Goal: Task Accomplishment & Management: Manage account settings

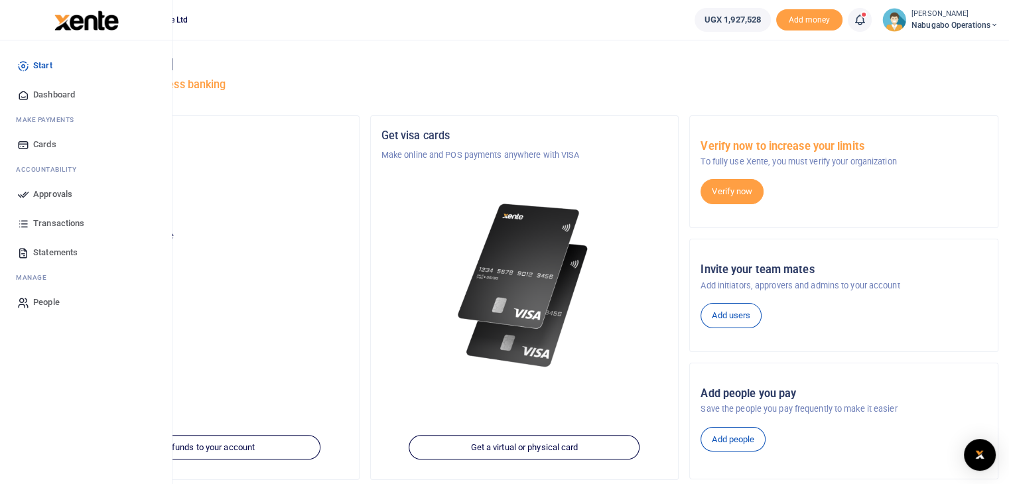
click at [61, 188] on span "Approvals" at bounding box center [52, 194] width 39 height 13
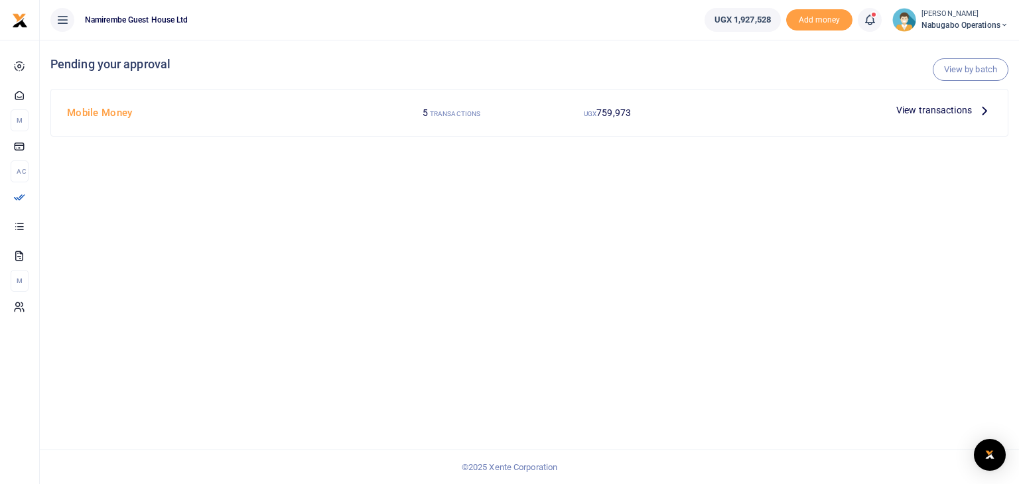
click at [981, 106] on icon at bounding box center [984, 110] width 15 height 15
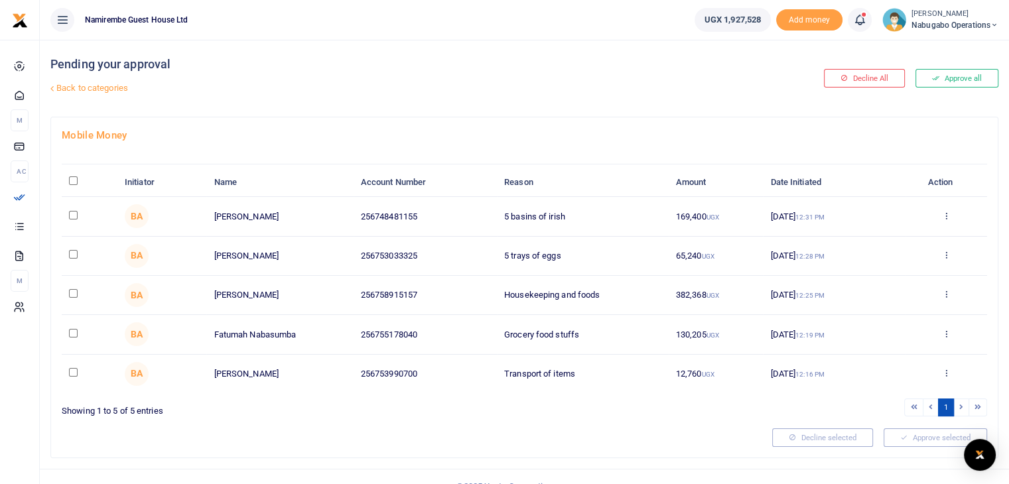
scroll to position [17, 0]
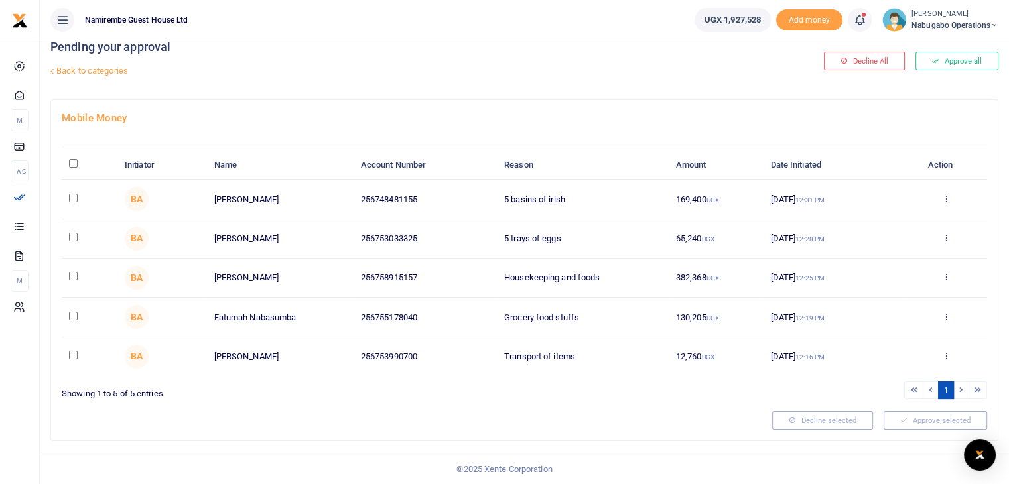
click at [67, 190] on td at bounding box center [90, 199] width 56 height 39
click at [72, 198] on input "checkbox" at bounding box center [73, 198] width 9 height 9
checkbox input "true"
click at [67, 239] on td at bounding box center [90, 239] width 56 height 39
click at [71, 239] on input "checkbox" at bounding box center [73, 237] width 9 height 9
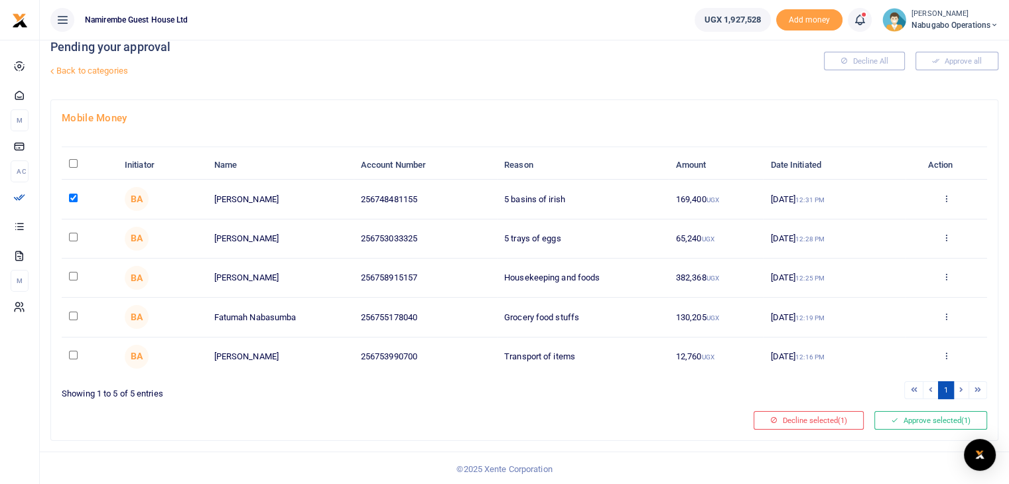
checkbox input "true"
drag, startPoint x: 73, startPoint y: 290, endPoint x: 74, endPoint y: 275, distance: 14.6
click at [74, 275] on td at bounding box center [90, 278] width 56 height 39
click at [74, 275] on input "checkbox" at bounding box center [73, 276] width 9 height 9
checkbox input "true"
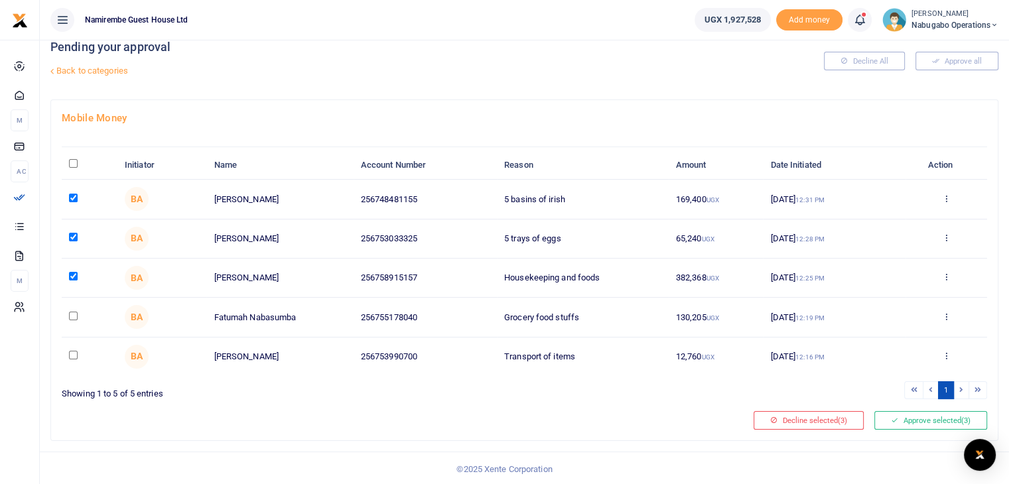
click at [73, 316] on input "checkbox" at bounding box center [73, 316] width 9 height 9
checkbox input "true"
click at [72, 359] on td at bounding box center [90, 357] width 56 height 38
click at [73, 353] on input "checkbox" at bounding box center [73, 355] width 9 height 9
click at [923, 422] on button "Approve selected (5)" at bounding box center [930, 420] width 113 height 19
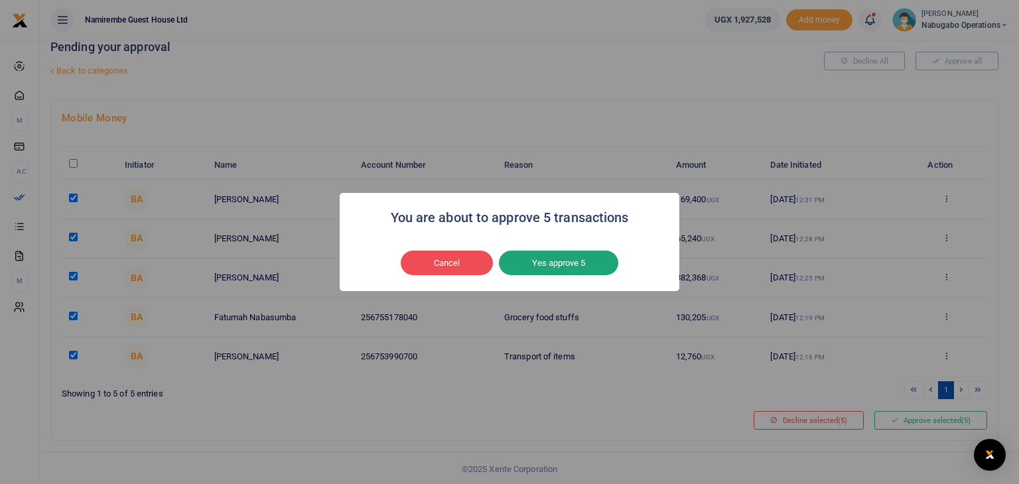
click at [581, 253] on button "Yes approve 5" at bounding box center [558, 263] width 119 height 25
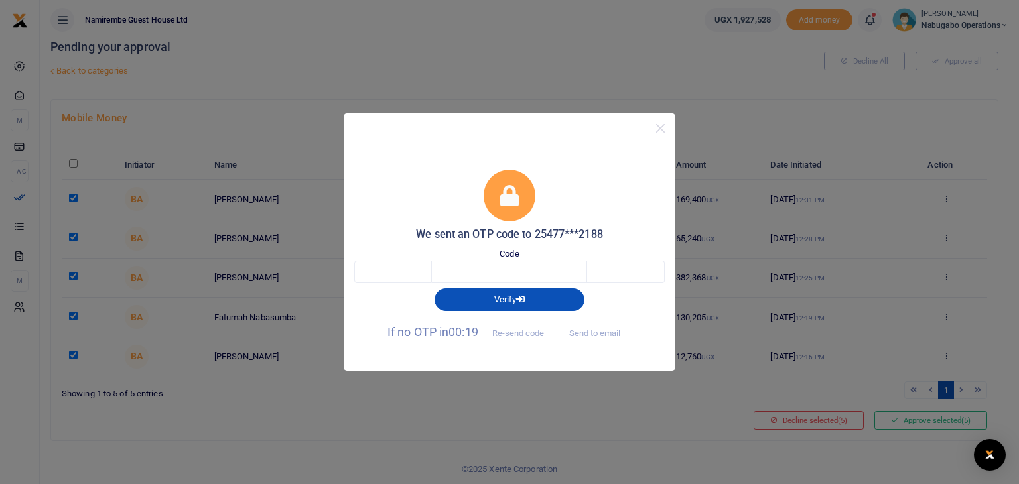
click at [590, 334] on span "Send to email" at bounding box center [595, 332] width 74 height 14
click at [659, 128] on button "Close" at bounding box center [660, 128] width 19 height 19
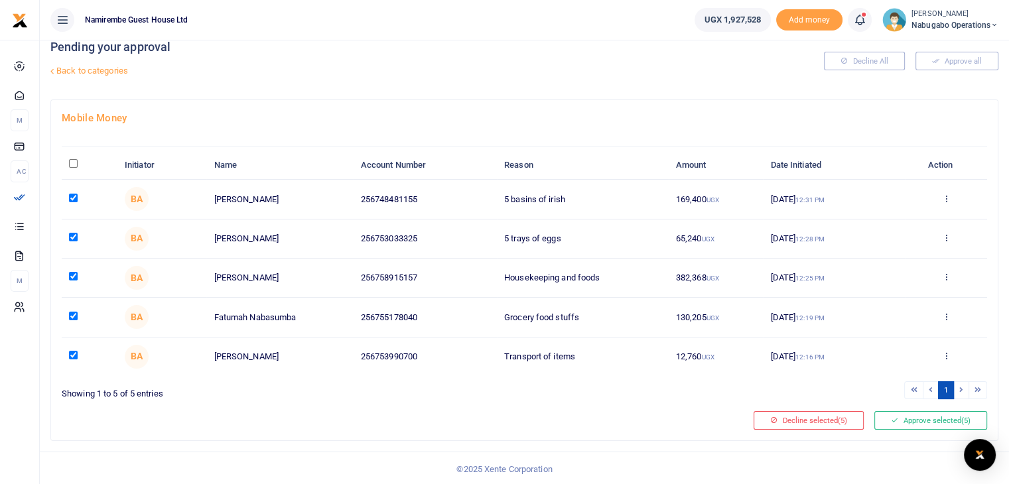
click at [74, 351] on input "checkbox" at bounding box center [73, 355] width 9 height 9
checkbox input "false"
click at [948, 420] on button "Approve selected (4)" at bounding box center [930, 420] width 113 height 19
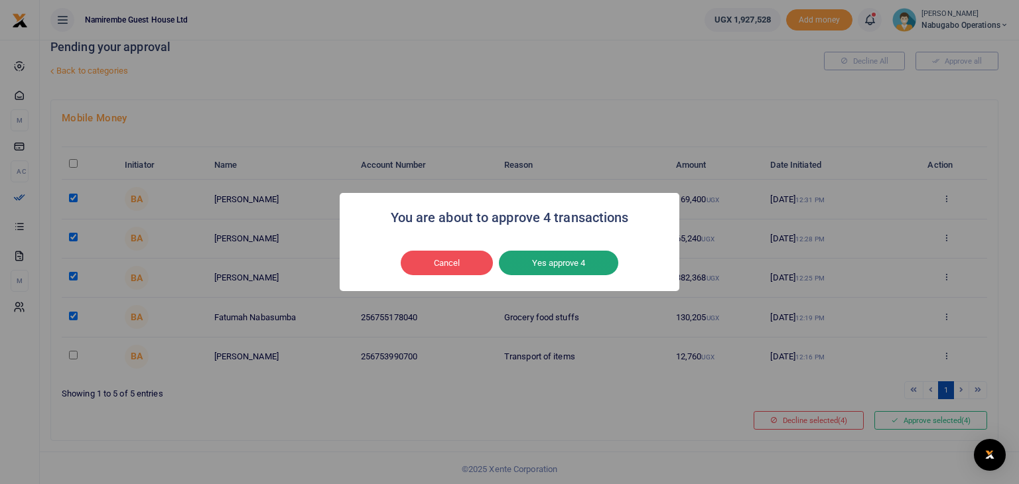
click at [571, 269] on button "Yes approve 4" at bounding box center [558, 263] width 119 height 25
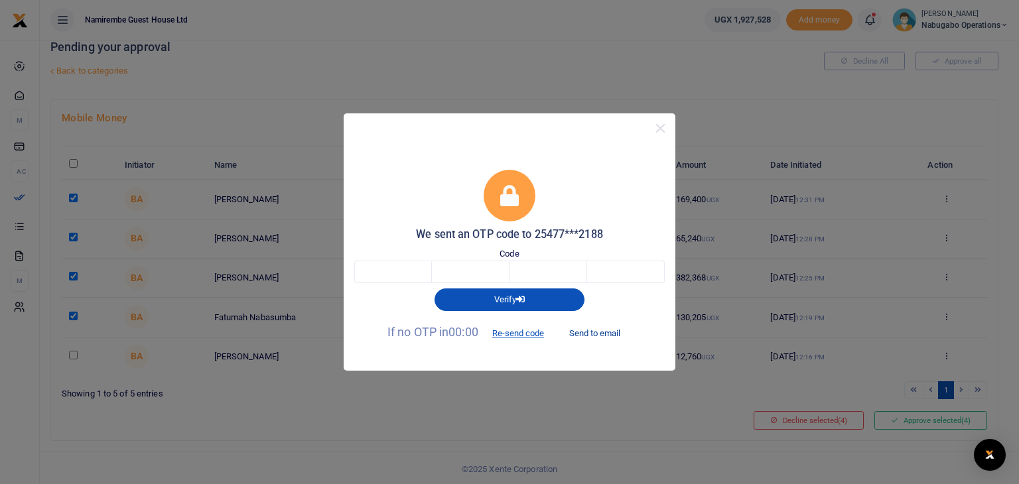
click at [602, 334] on button "Send to email" at bounding box center [595, 333] width 74 height 23
click at [392, 269] on input "text" at bounding box center [393, 272] width 78 height 23
type input "3"
type input "6"
type input "1"
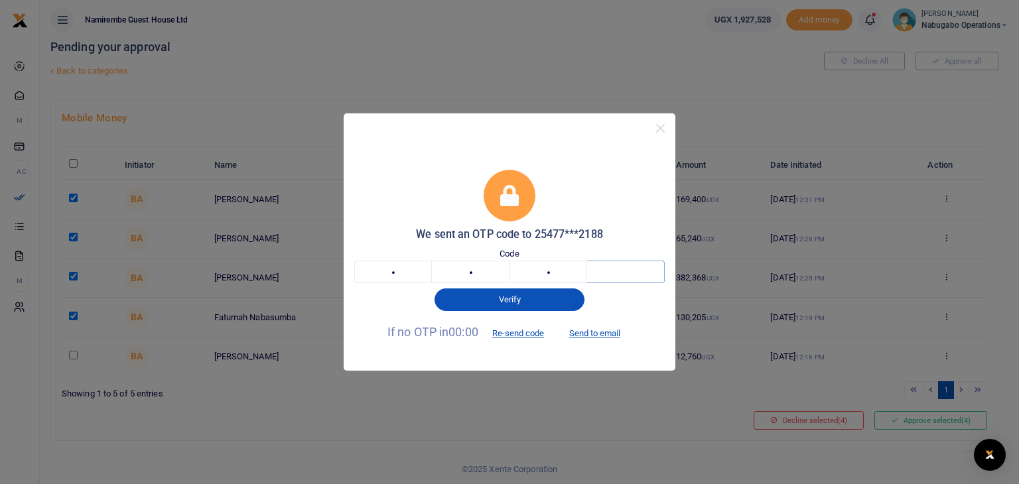
type input "8"
